Goal: Task Accomplishment & Management: Use online tool/utility

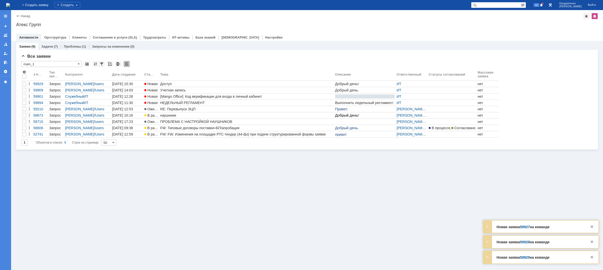
click at [10, 4] on img at bounding box center [8, 5] width 4 height 4
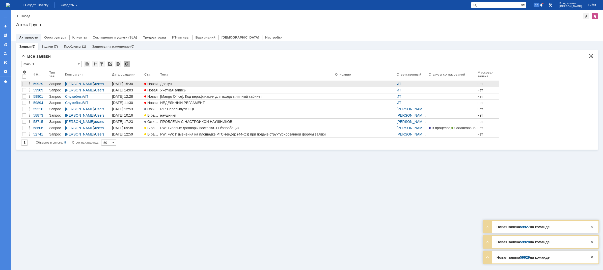
click at [173, 85] on div "Доступ" at bounding box center [246, 84] width 173 height 4
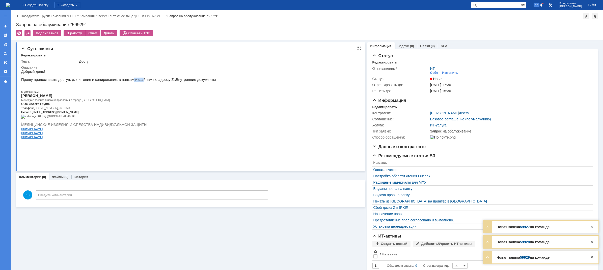
drag, startPoint x: 125, startPoint y: 83, endPoint x: 142, endPoint y: 83, distance: 16.4
click at [136, 82] on p "Прошу предоставить доступ, для чтения и копирования, к папкам и файлам по адрес…" at bounding box center [118, 80] width 195 height 4
drag, startPoint x: 170, startPoint y: 83, endPoint x: 186, endPoint y: 83, distance: 15.4
click at [184, 82] on p "Прошу предоставить доступ, для чтения и копирования, к папкам и файлам по адрес…" at bounding box center [118, 80] width 195 height 4
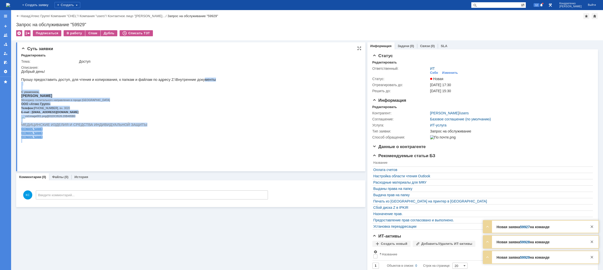
click at [204, 83] on html "Добрый день! Прошу предоставить доступ, для чтения и копирования, к папкам и фа…" at bounding box center [188, 106] width 334 height 73
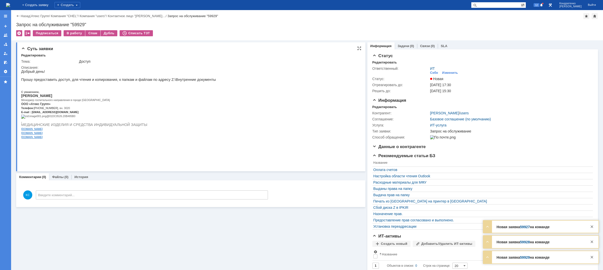
click at [168, 82] on p "Прошу предоставить доступ, для чтения и копирования, к папкам и файлам по адрес…" at bounding box center [118, 80] width 195 height 4
drag, startPoint x: 140, startPoint y: 81, endPoint x: 154, endPoint y: 80, distance: 14.4
click at [151, 81] on p "Прошу предоставить доступ, для чтения и копирования, к папкам и файлам по адрес…" at bounding box center [118, 80] width 195 height 4
drag, startPoint x: 172, startPoint y: 80, endPoint x: 188, endPoint y: 80, distance: 16.1
click at [185, 80] on p "Прошу предоставить доступ, для чтения и копирования, к папкам и файлам по адрес…" at bounding box center [118, 80] width 195 height 4
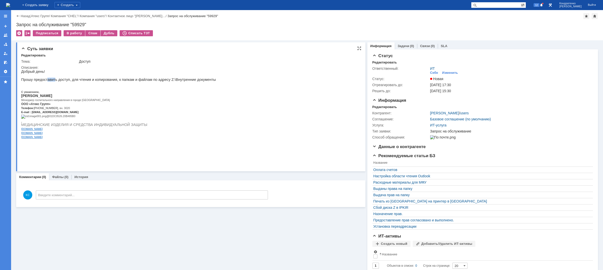
drag, startPoint x: 47, startPoint y: 82, endPoint x: 57, endPoint y: 80, distance: 10.4
click at [56, 80] on p "Прошу предоставить доступ, для чтения и копирования, к папкам и файлам по адрес…" at bounding box center [118, 80] width 195 height 4
click at [64, 81] on p "Прошу предоставить доступ, для чтения и копирования, к папкам и файлам по адрес…" at bounding box center [118, 80] width 195 height 4
drag, startPoint x: 67, startPoint y: 105, endPoint x: 77, endPoint y: 105, distance: 10.3
click at [77, 102] on span "Менеджер госпитального направления в городе [GEOGRAPHIC_DATA]" at bounding box center [65, 100] width 89 height 3
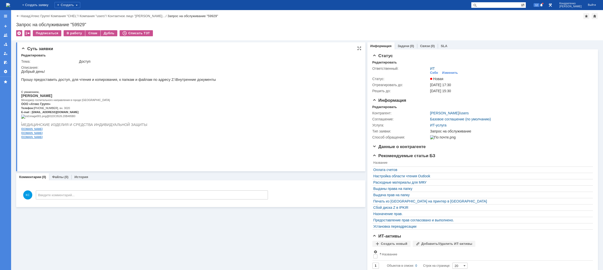
drag, startPoint x: 79, startPoint y: 106, endPoint x: 65, endPoint y: 72, distance: 37.0
click at [80, 106] on p "ООО «Атекс Групп»" at bounding box center [118, 104] width 195 height 4
click at [10, 9] on div "На домашнюю" at bounding box center [8, 5] width 4 height 10
click at [10, 4] on img at bounding box center [8, 5] width 4 height 4
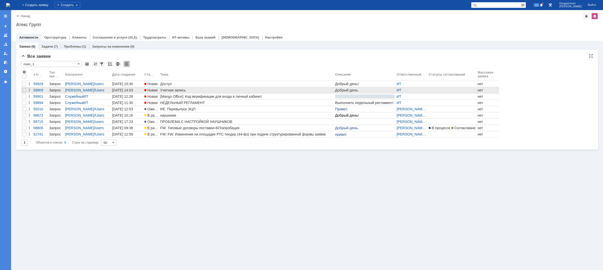
click at [169, 92] on link "Учетная запись" at bounding box center [246, 90] width 175 height 6
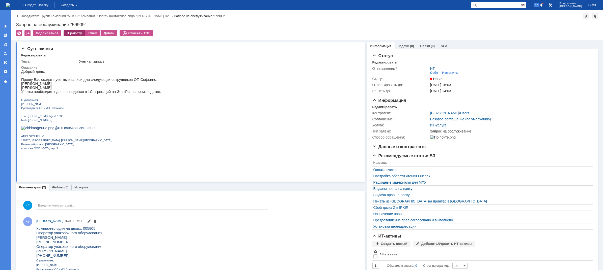
click at [75, 35] on div "В работу" at bounding box center [74, 33] width 21 height 6
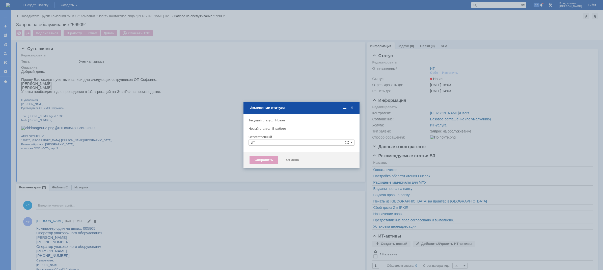
type input "[PERSON_NAME]"
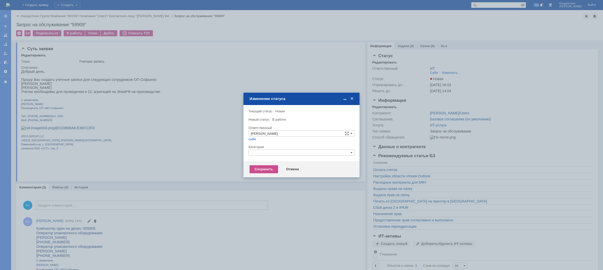
click at [299, 156] on div at bounding box center [302, 158] width 106 height 4
click at [300, 156] on input "text" at bounding box center [302, 153] width 106 height 6
click at [277, 183] on span "Прием(увольнение) сотрудников" at bounding box center [301, 182] width 101 height 4
click at [272, 173] on div "Сохранить" at bounding box center [264, 170] width 29 height 8
type input "Прием(увольнение) сотрудников"
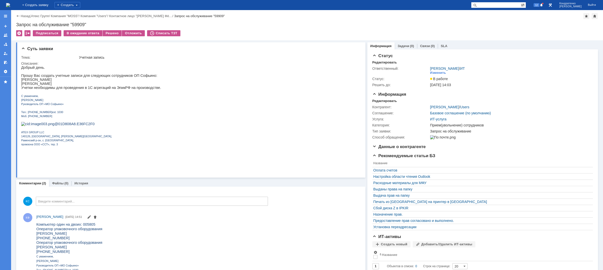
click at [10, 3] on img at bounding box center [8, 5] width 4 height 4
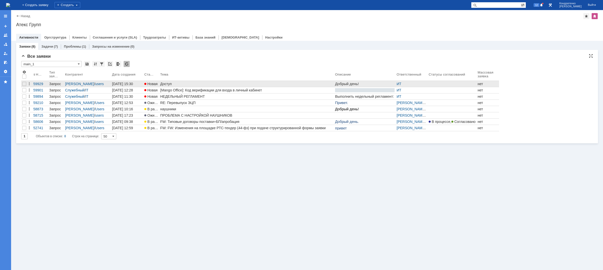
click at [163, 84] on div "Доступ" at bounding box center [246, 84] width 173 height 4
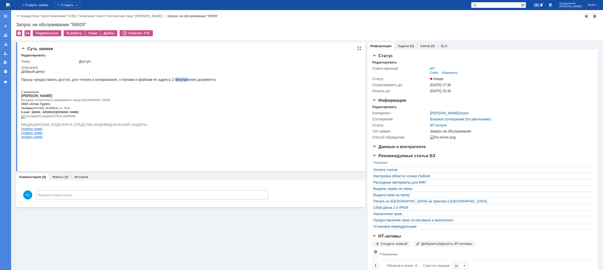
drag, startPoint x: 184, startPoint y: 152, endPoint x: 174, endPoint y: 82, distance: 71.1
click at [174, 82] on p "Прошу предоставить доступ, для чтения и копирования, к папкам и файлам по адрес…" at bounding box center [118, 80] width 195 height 4
click at [182, 81] on p "Прошу предоставить доступ, для чтения и копирования, к папкам и файлам по адрес…" at bounding box center [118, 80] width 195 height 4
drag, startPoint x: 74, startPoint y: 79, endPoint x: 87, endPoint y: 80, distance: 13.1
click at [87, 80] on p "Прошу предоставить доступ, для чтения и копирования, к папкам и файлам по адрес…" at bounding box center [118, 80] width 195 height 4
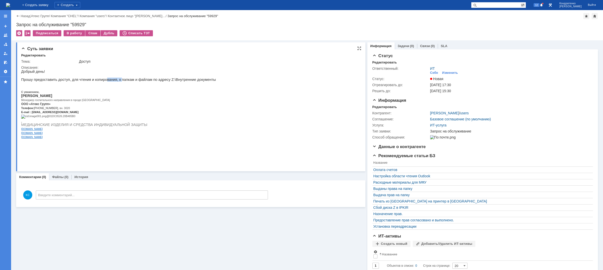
click at [114, 82] on p "Прошу предоставить доступ, для чтения и копирования, к папкам и файлам по адрес…" at bounding box center [118, 80] width 195 height 4
click at [142, 82] on p "Прошу предоставить доступ, для чтения и копирования, к папкам и файлам по адрес…" at bounding box center [118, 80] width 195 height 4
click at [431, 47] on div "(0)" at bounding box center [433, 46] width 4 height 4
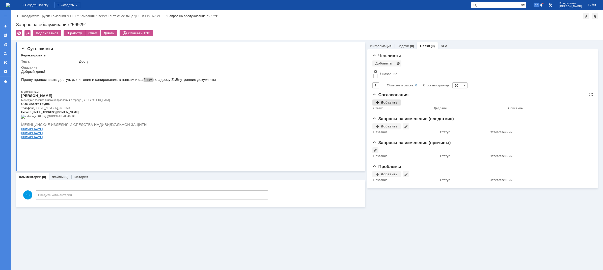
click at [392, 107] on th "Статус" at bounding box center [402, 109] width 61 height 7
click at [394, 104] on div "Добавить" at bounding box center [386, 103] width 28 height 6
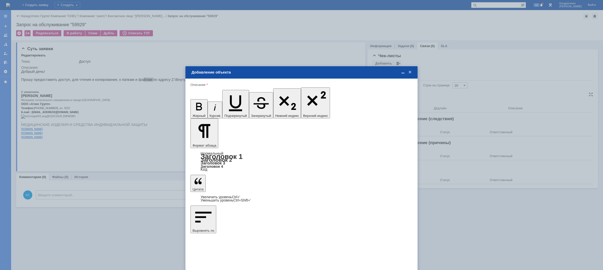
type input "Выбрано: 0 (объекты класса 'Сотрудник')"
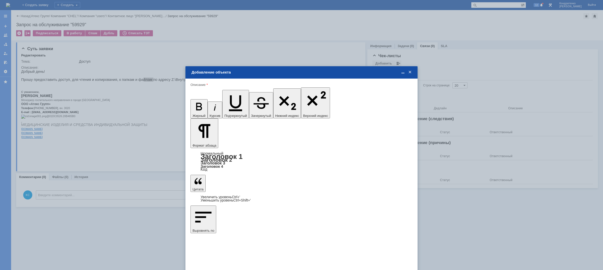
click at [233, 177] on span "[PERSON_NAME]" at bounding box center [232, 176] width 27 height 4
click at [0, 0] on input "[PERSON_NAME]" at bounding box center [0, 0] width 0 height 0
type input "Выбрано: 1 (объекты класса 'Сотрудник')"
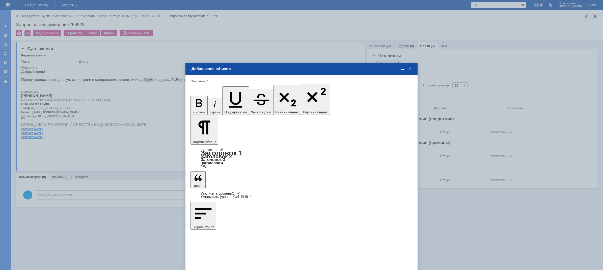
type input "1"
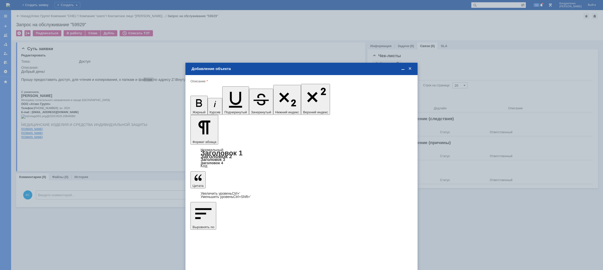
click at [330, 179] on span "дней" at bounding box center [339, 181] width 20 height 4
type input "дней"
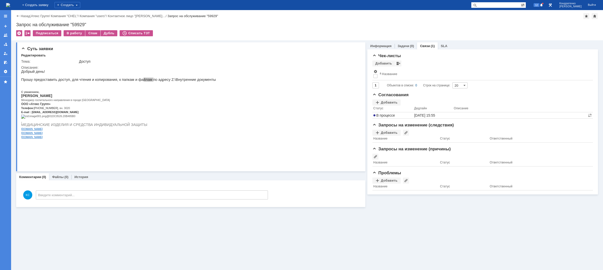
click at [10, 7] on img at bounding box center [8, 5] width 4 height 4
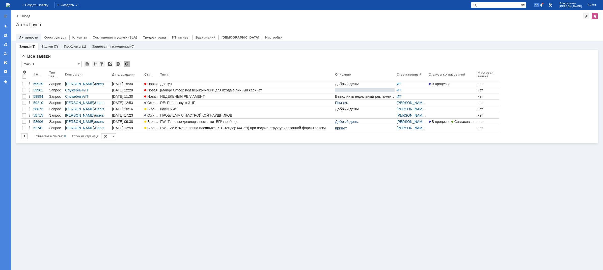
click at [10, 7] on img at bounding box center [8, 5] width 4 height 4
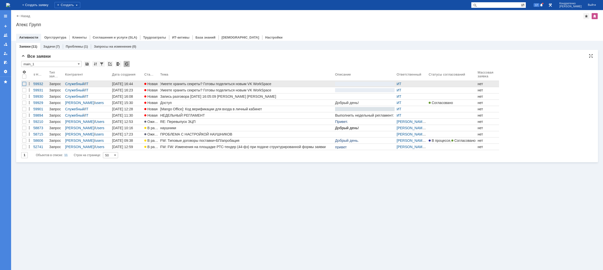
click at [24, 84] on div at bounding box center [24, 84] width 4 height 4
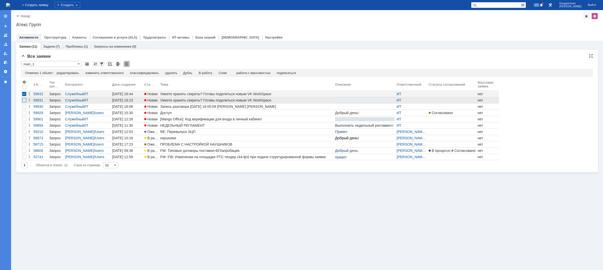
click at [24, 99] on div at bounding box center [24, 100] width 4 height 4
click at [216, 74] on div "Спам" at bounding box center [212, 73] width 8 height 4
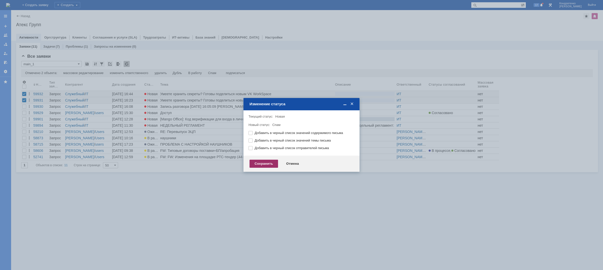
click at [260, 168] on div "Сохранить" at bounding box center [264, 164] width 29 height 8
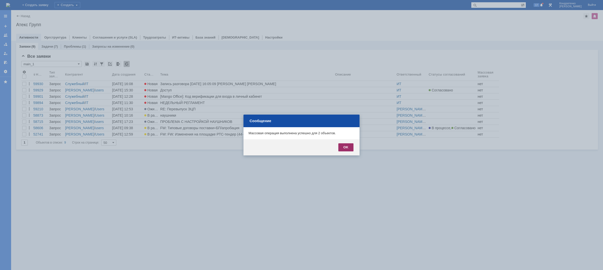
click at [348, 149] on div "OK" at bounding box center [345, 148] width 15 height 8
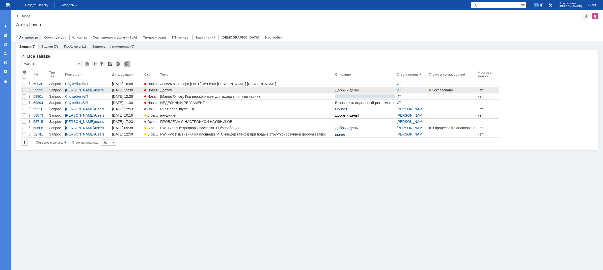
click at [159, 92] on link "Новая" at bounding box center [151, 90] width 16 height 6
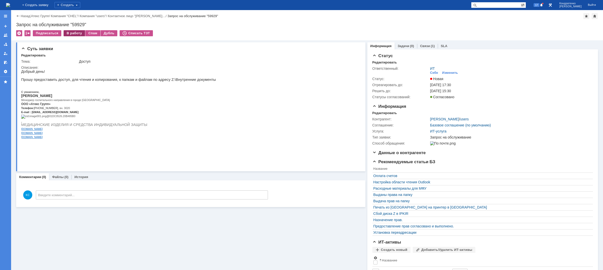
click at [74, 32] on div "В работу" at bounding box center [74, 33] width 21 height 6
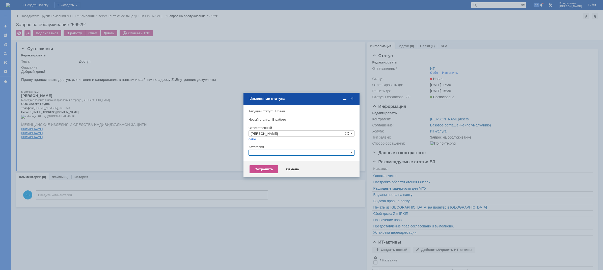
click at [285, 151] on input "text" at bounding box center [302, 153] width 106 height 6
click at [278, 177] on span "Назначение доступа (файловые ресурсы)" at bounding box center [301, 177] width 101 height 4
click at [270, 171] on div "Сохранить" at bounding box center [264, 170] width 29 height 8
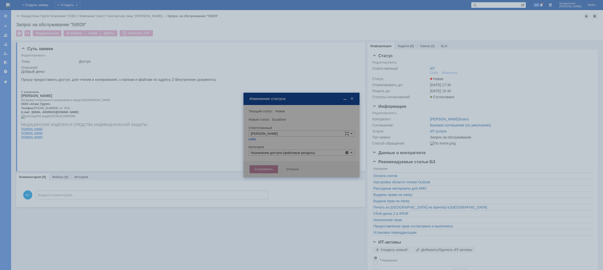
type input "Назначение доступа (файловые ресурсы)"
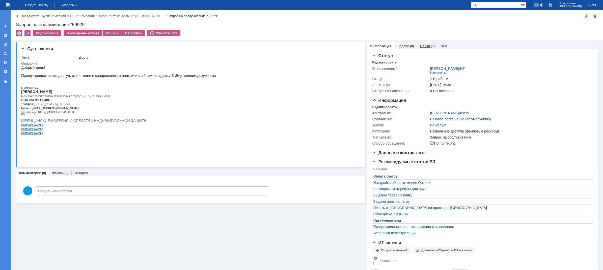
click at [427, 43] on div "Связи (1)" at bounding box center [427, 45] width 21 height 7
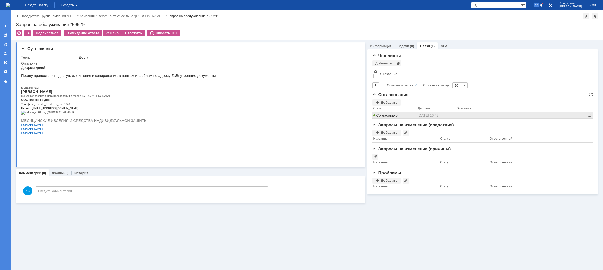
click at [390, 114] on span "Согласовано" at bounding box center [385, 116] width 24 height 4
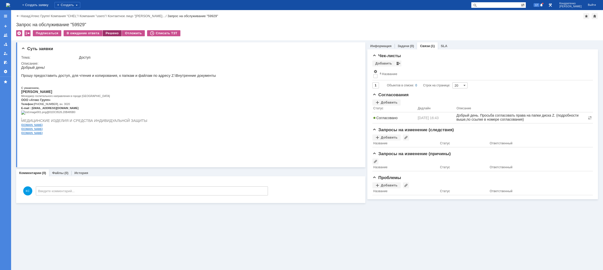
click at [114, 33] on div "Решено" at bounding box center [112, 33] width 19 height 6
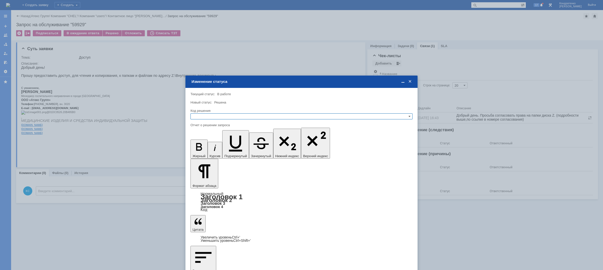
click at [213, 118] on input "text" at bounding box center [302, 117] width 222 height 6
click at [208, 143] on span "Решено" at bounding box center [302, 141] width 218 height 4
type input "Решено"
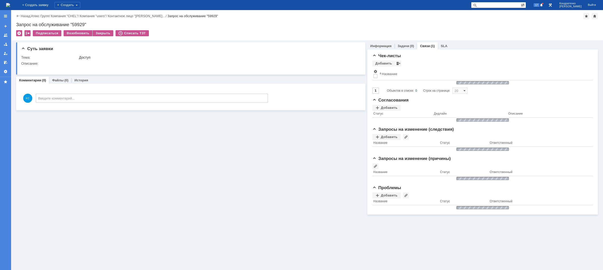
scroll to position [0, 0]
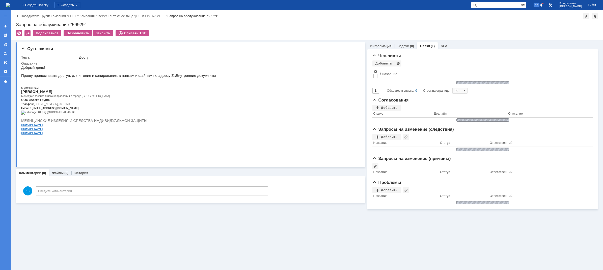
click at [10, 5] on img at bounding box center [8, 5] width 4 height 4
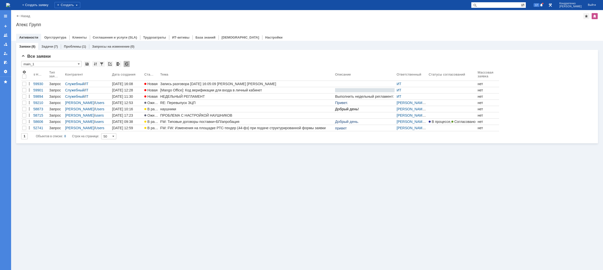
click at [10, 5] on img at bounding box center [8, 5] width 4 height 4
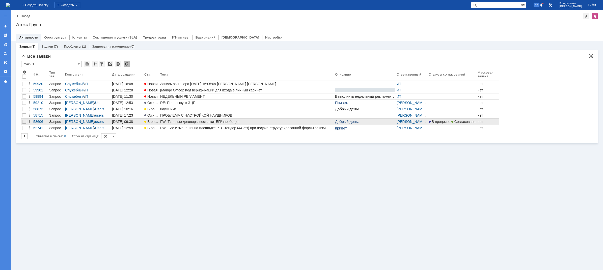
click at [216, 121] on div "FW: Типовые договоры поставки+БП/апробация" at bounding box center [246, 122] width 173 height 4
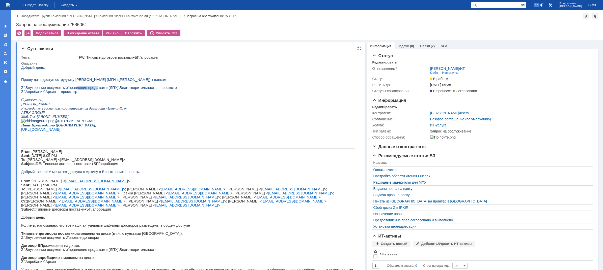
drag, startPoint x: 73, startPoint y: 91, endPoint x: 98, endPoint y: 91, distance: 24.5
click at [95, 90] on span "Z:\Внутренние документы\Управление продажами (ЛПУ)\Благотворительность – просмо…" at bounding box center [99, 88] width 156 height 4
drag, startPoint x: 112, startPoint y: 91, endPoint x: 143, endPoint y: 91, distance: 30.8
click at [139, 90] on span "Z:\Внутренние документы\Управление продажами (ЛПУ)\Благотворительность – просмо…" at bounding box center [99, 88] width 156 height 4
drag, startPoint x: 157, startPoint y: 91, endPoint x: 162, endPoint y: 91, distance: 5.0
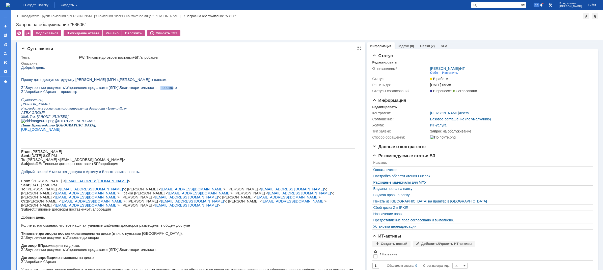
click at [162, 90] on span "Z:\Внутренние документы\Управление продажами (ЛПУ)\Благотворительность – просмо…" at bounding box center [99, 88] width 156 height 4
drag, startPoint x: 43, startPoint y: 97, endPoint x: 53, endPoint y: 97, distance: 10.4
click at [50, 94] on span "Z:\Апробации\Архив – просмотр" at bounding box center [49, 92] width 56 height 4
drag, startPoint x: 65, startPoint y: 97, endPoint x: 77, endPoint y: 94, distance: 12.1
click at [76, 94] on p "Z:\Апробации\Архив – просмотр" at bounding box center [188, 92] width 334 height 4
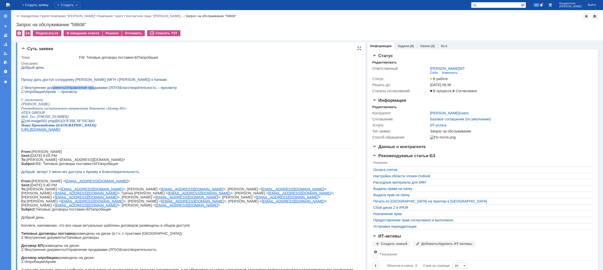
drag, startPoint x: 50, startPoint y: 92, endPoint x: 90, endPoint y: 91, distance: 39.9
click at [90, 90] on span "Z:\Внутренние документы\Управление продажами (ЛПУ)\Благотворительность – просмо…" at bounding box center [99, 88] width 156 height 4
drag, startPoint x: 103, startPoint y: 91, endPoint x: 118, endPoint y: 90, distance: 14.7
click at [118, 90] on span "Z:\Внутренние документы\Управление продажами (ЛПУ)\Благотворительность – просмо…" at bounding box center [99, 88] width 156 height 4
drag, startPoint x: 139, startPoint y: 87, endPoint x: 142, endPoint y: 87, distance: 2.8
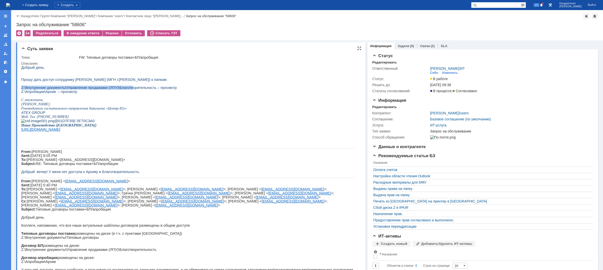
click at [140, 87] on div "Добрый день. Прошу дать доступ сотруднику [PERSON_NAME] (МГН г.[PERSON_NAME]) к…" at bounding box center [188, 203] width 334 height 274
click at [150, 90] on span "Z:\Внутренние документы\Управление продажами (ЛПУ)\Благотворительность – просмо…" at bounding box center [99, 88] width 156 height 4
click at [421, 47] on link "Связи" at bounding box center [425, 46] width 10 height 4
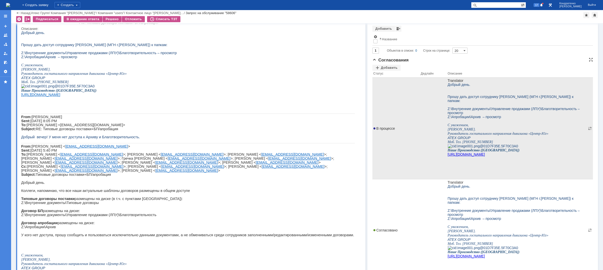
scroll to position [25, 0]
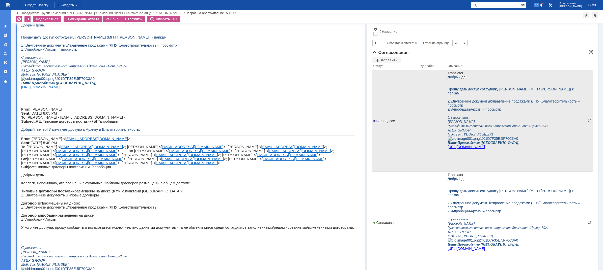
click at [382, 121] on span "В процессе" at bounding box center [384, 121] width 22 height 4
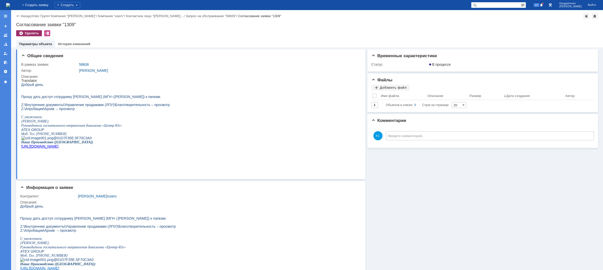
click at [20, 32] on div "Удалить" at bounding box center [29, 33] width 26 height 6
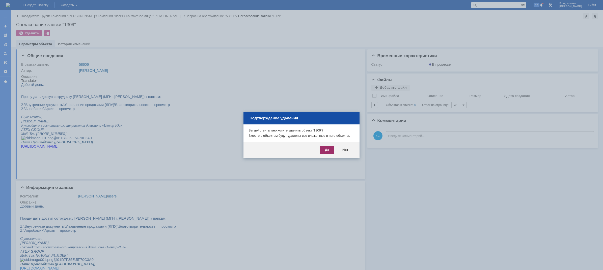
click at [327, 151] on div "Да" at bounding box center [327, 150] width 14 height 8
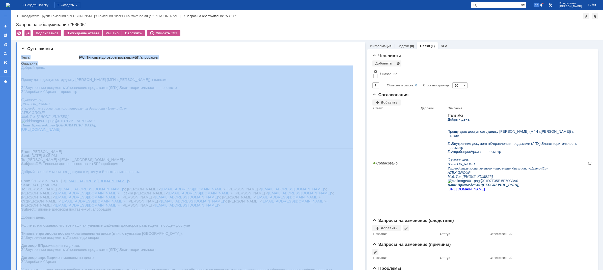
drag, startPoint x: 42, startPoint y: 132, endPoint x: 126, endPoint y: 152, distance: 85.9
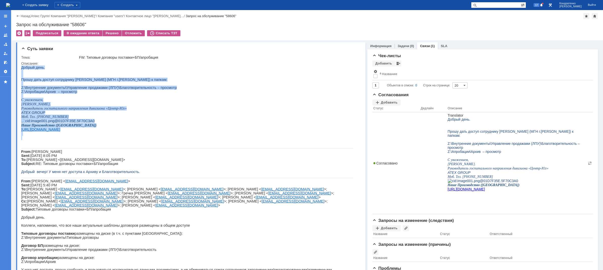
drag, startPoint x: 109, startPoint y: 164, endPoint x: 9, endPoint y: 76, distance: 132.6
click at [21, 76] on html "Добрый день. Прошу дать доступ сотруднику [PERSON_NAME] (МГН г.[PERSON_NAME]) к…" at bounding box center [187, 205] width 332 height 278
click at [47, 82] on span "Прошу дать доступ сотруднику [PERSON_NAME] (МГН г.[PERSON_NAME]) к папкам:" at bounding box center [94, 80] width 146 height 4
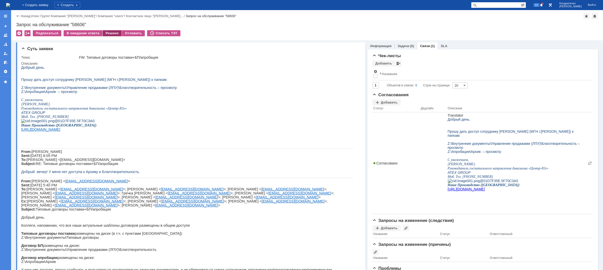
click at [107, 33] on div "Решено" at bounding box center [112, 33] width 19 height 6
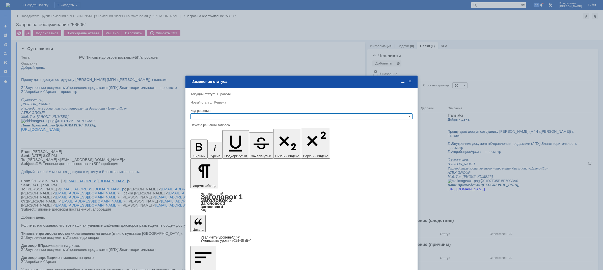
click at [217, 115] on input "text" at bounding box center [302, 117] width 222 height 6
click at [208, 143] on span "Решено" at bounding box center [302, 141] width 218 height 4
type input "Решено"
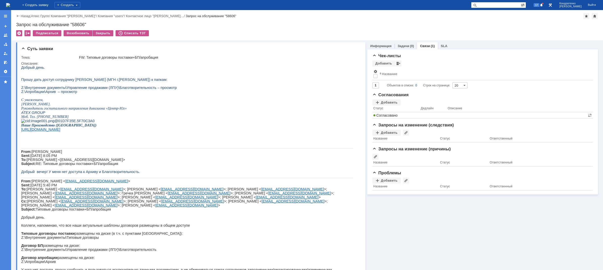
click at [10, 5] on img at bounding box center [8, 5] width 4 height 4
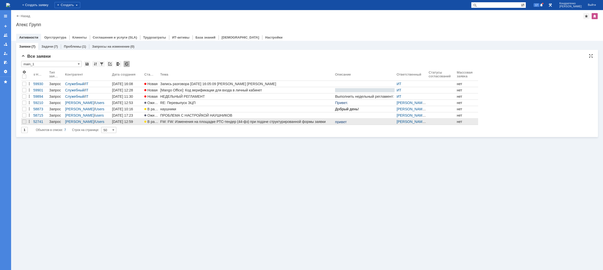
click at [187, 124] on link "FW: FW: Изменения на площадке РТС-тендер (44-фз) при подаче структурированной ф…" at bounding box center [246, 122] width 175 height 6
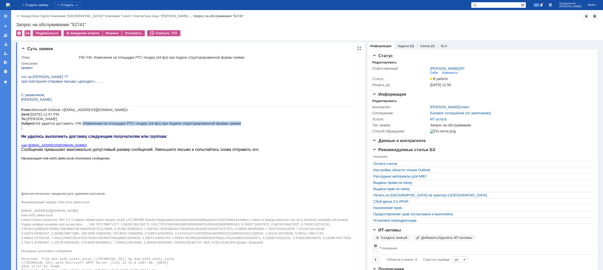
drag, startPoint x: 74, startPoint y: 124, endPoint x: 96, endPoint y: 126, distance: 21.3
click at [96, 126] on div "привет что за [PERSON_NAME] ?? при повторной отправке письмо «доходит»…… С уваж…" at bounding box center [187, 219] width 332 height 306
click at [112, 124] on span "Microsoft Outlook <[EMAIL_ADDRESS][DOMAIN_NAME]> Sent: [DATE] 12:57 PM To: [PER…" at bounding box center [131, 117] width 220 height 18
drag, startPoint x: 75, startPoint y: 149, endPoint x: 95, endPoint y: 150, distance: 20.0
click at [90, 149] on span "Сообщение превышает максимально допустимый размер сообщений. Уменьшите письмо и…" at bounding box center [140, 150] width 238 height 4
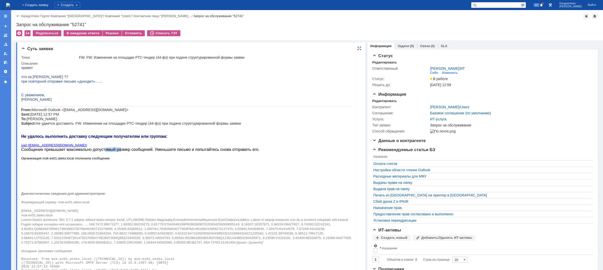
drag, startPoint x: 121, startPoint y: 150, endPoint x: 147, endPoint y: 151, distance: 25.7
click at [134, 150] on span "Сообщение превышает максимально допустимый размер сообщений. Уменьшите письмо и…" at bounding box center [140, 150] width 238 height 4
click at [178, 151] on span "Сообщение превышает максимально допустимый размер сообщений. Уменьшите письмо и…" at bounding box center [140, 150] width 238 height 4
drag, startPoint x: 188, startPoint y: 152, endPoint x: 171, endPoint y: 152, distance: 17.2
click at [189, 152] on p "ugd ([EMAIL_ADDRESS][DOMAIN_NAME]) Сообщение превышает максимально допустимый р…" at bounding box center [187, 147] width 332 height 9
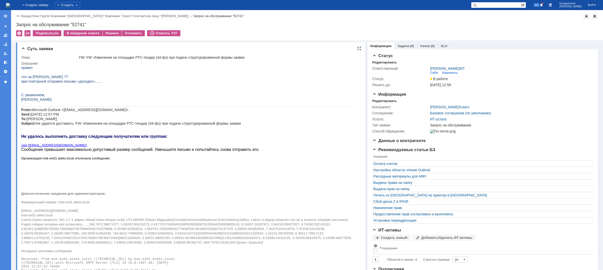
click at [59, 162] on div "привет что за [PERSON_NAME] ?? при повторной отправке письмо «доходит»…… С уваж…" at bounding box center [187, 219] width 332 height 306
drag, startPoint x: 91, startPoint y: 157, endPoint x: 114, endPoint y: 158, distance: 22.7
click at [108, 157] on span "Организация msk-ex01.ateks.local отклонила сообщение." at bounding box center [65, 159] width 89 height 4
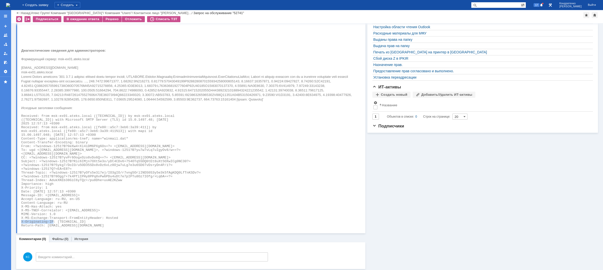
drag, startPoint x: 53, startPoint y: 222, endPoint x: 22, endPoint y: 223, distance: 31.0
click at [22, 223] on span "X-Originating-IP: [TECHNICAL_ID]" at bounding box center [53, 222] width 65 height 4
copy span "X-Originating-IP"
click at [127, 124] on pre "2025 12:57:13 +0300" at bounding box center [187, 124] width 332 height 4
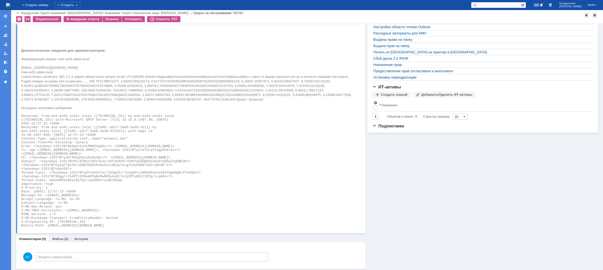
scroll to position [0, 0]
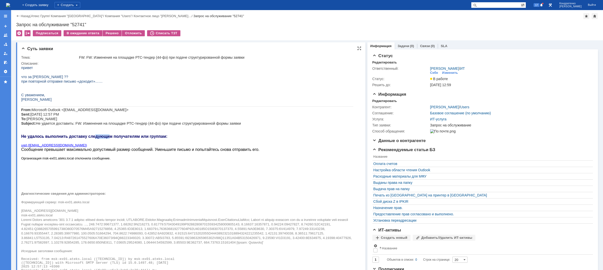
drag, startPoint x: 94, startPoint y: 138, endPoint x: 109, endPoint y: 138, distance: 14.9
click at [109, 138] on span "Не удалось выполнить доставку следующим получателям или группам:" at bounding box center [94, 136] width 146 height 4
drag, startPoint x: 108, startPoint y: 128, endPoint x: 124, endPoint y: 126, distance: 16.0
click at [123, 126] on p at bounding box center [187, 128] width 332 height 5
drag, startPoint x: 133, startPoint y: 125, endPoint x: 145, endPoint y: 124, distance: 11.9
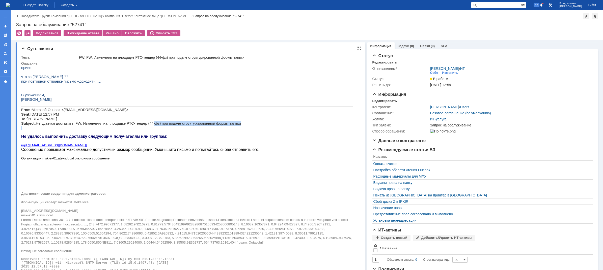
click at [141, 124] on div "привет что за [PERSON_NAME] ?? при повторной отправке письмо «доходит»…… С уваж…" at bounding box center [187, 219] width 332 height 306
click at [134, 124] on span "Microsoft Outlook <[EMAIL_ADDRESS][DOMAIN_NAME]> Sent: [DATE] 12:57 PM To: [PER…" at bounding box center [131, 117] width 220 height 18
drag, startPoint x: 105, startPoint y: 125, endPoint x: 119, endPoint y: 123, distance: 14.2
click at [119, 123] on span "Microsoft Outlook <[EMAIL_ADDRESS][DOMAIN_NAME]> Sent: [DATE] 12:57 PM To: [PER…" at bounding box center [131, 117] width 220 height 18
drag, startPoint x: 72, startPoint y: 149, endPoint x: 111, endPoint y: 151, distance: 38.9
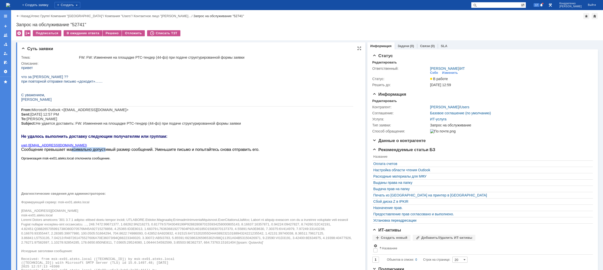
click at [110, 151] on span "Сообщение превышает максимально допустимый размер сообщений. Уменьшите письмо и…" at bounding box center [140, 150] width 238 height 4
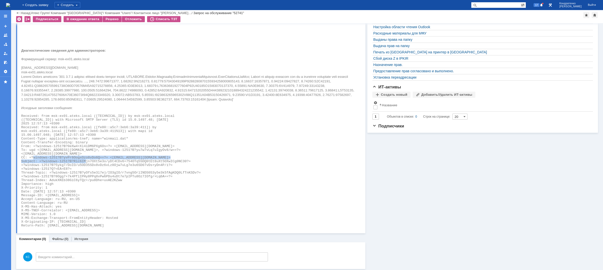
drag, startPoint x: 33, startPoint y: 159, endPoint x: 87, endPoint y: 160, distance: 54.0
click at [87, 160] on div "привет что за [PERSON_NAME] ?? при повторной отправке письмо «доходит»…… С уваж…" at bounding box center [188, 75] width 334 height 306
drag, startPoint x: 85, startPoint y: 167, endPoint x: 82, endPoint y: 169, distance: 3.6
click at [85, 167] on span "=?windows-1251?B?5ykg7/DoIO/u5OD35SDx8vDz6vLz8Ojw7uLg7e3u6SD07vDs+yDn4P/i?=" at bounding box center [96, 166] width 151 height 4
